Goal: Obtain resource: Download file/media

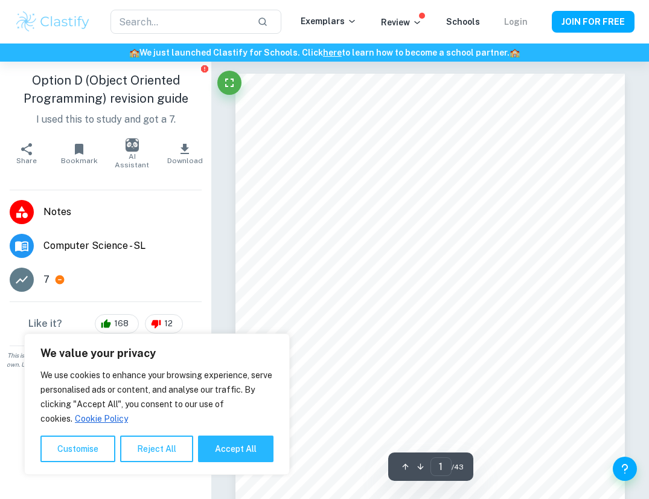
click at [521, 20] on link "Login" at bounding box center [516, 22] width 24 height 10
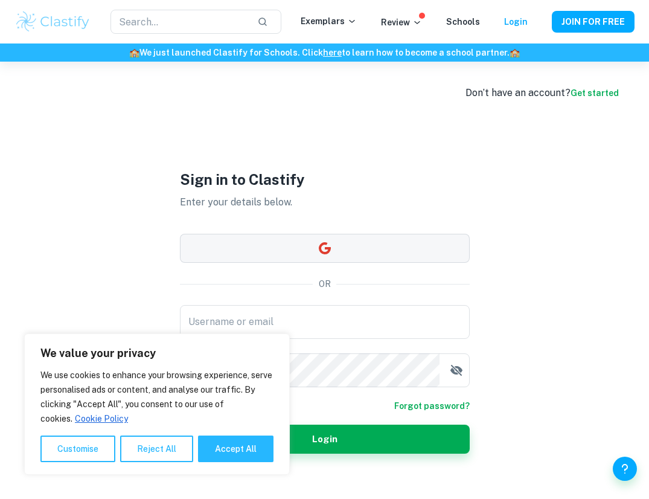
click at [325, 248] on icon "button" at bounding box center [324, 248] width 12 height 12
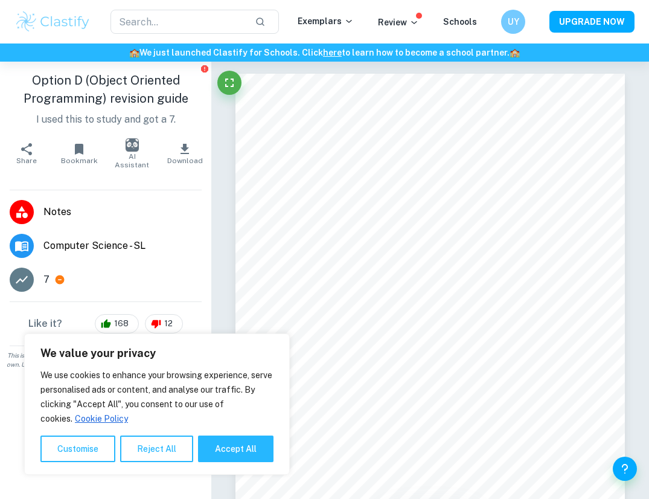
click at [189, 147] on icon "button" at bounding box center [185, 149] width 14 height 14
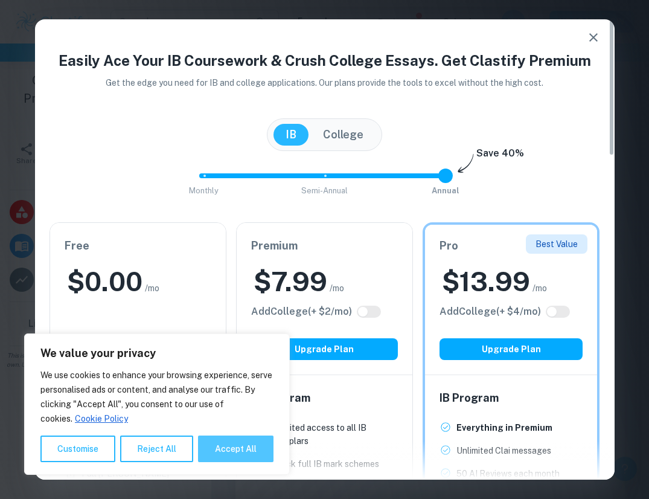
click at [236, 452] on button "Accept All" at bounding box center [235, 448] width 75 height 27
checkbox input "true"
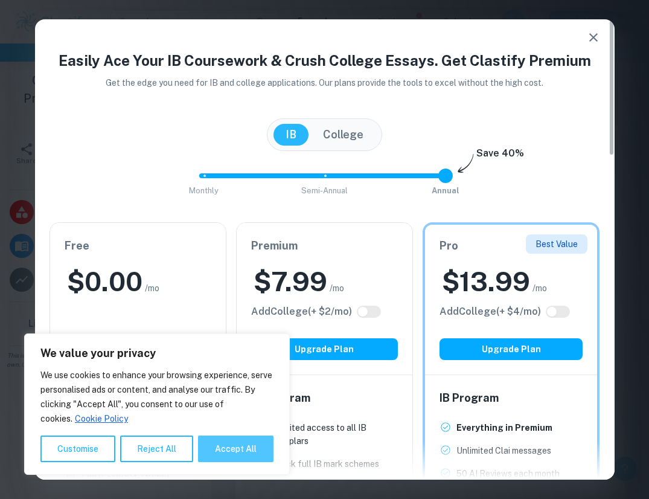
checkbox input "true"
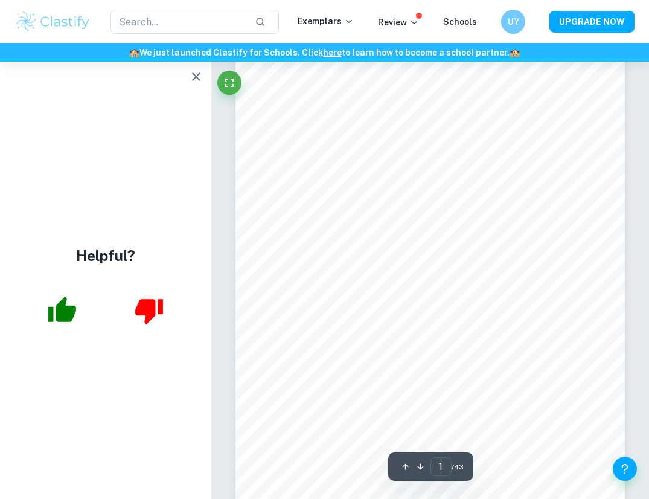
scroll to position [22, 0]
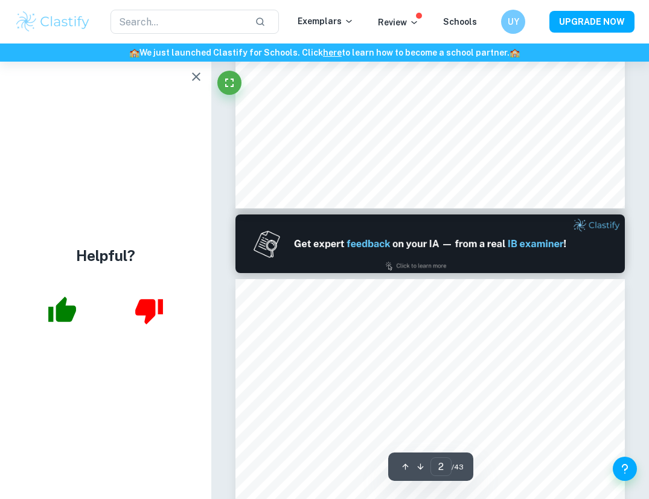
type input "1"
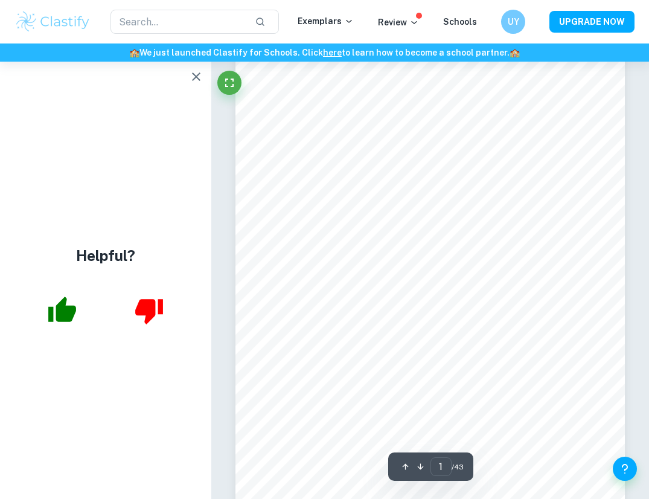
scroll to position [0, 0]
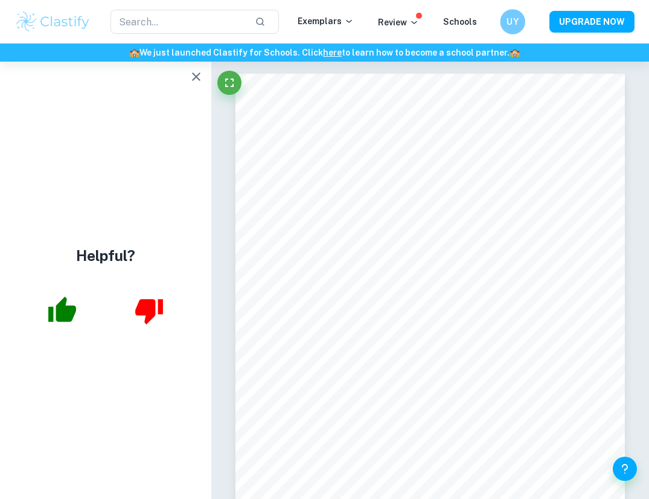
click at [513, 19] on h6 "UY" at bounding box center [512, 22] width 14 height 14
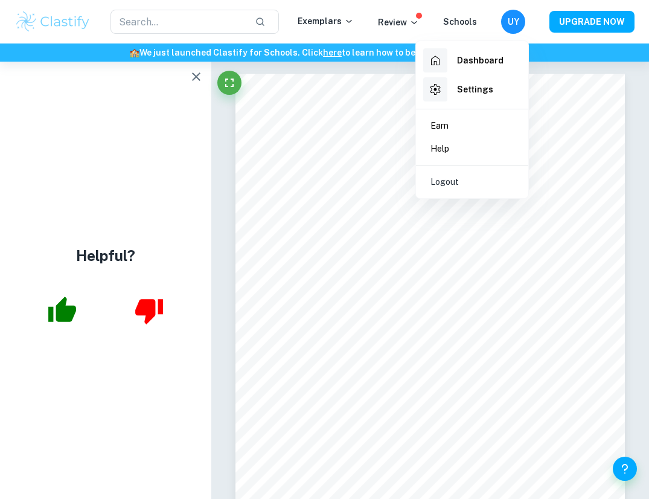
click at [446, 185] on p "Logout" at bounding box center [444, 181] width 28 height 13
